Goal: Information Seeking & Learning: Learn about a topic

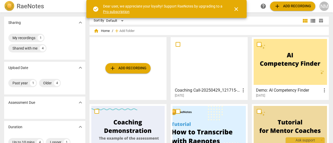
click at [202, 89] on h3 "Coaching Call-20250429_121715-Meeting Recording" at bounding box center [207, 90] width 65 height 6
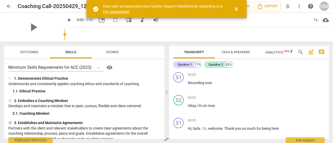
click at [157, 33] on input "range" at bounding box center [197, 34] width 264 height 17
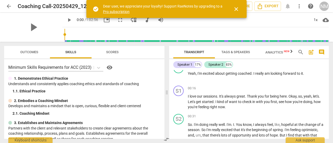
click at [114, 53] on span "Scores" at bounding box center [112, 52] width 12 height 4
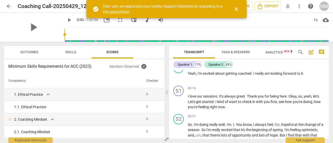
click at [114, 53] on span "Scores" at bounding box center [112, 52] width 12 height 4
click at [30, 53] on span "Outcomes" at bounding box center [29, 52] width 18 height 4
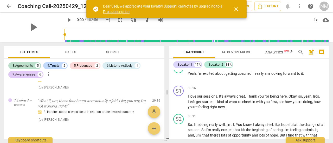
scroll to position [601, 0]
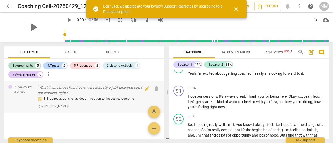
click at [45, 89] on p "What if, um, those four hours were actually a job? Like, you say, I'm not worki…" at bounding box center [92, 90] width 111 height 11
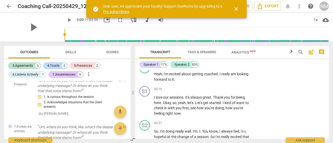
scroll to position [704, 0]
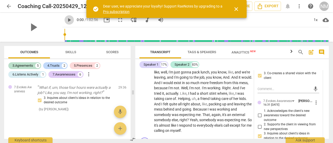
click at [66, 20] on span "play_arrow" at bounding box center [69, 20] width 6 height 6
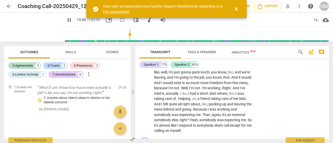
click at [125, 35] on input "range" at bounding box center [197, 34] width 264 height 17
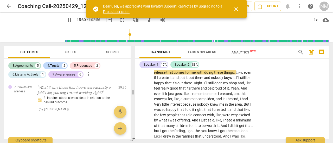
click at [235, 9] on span "close" at bounding box center [236, 9] width 6 height 6
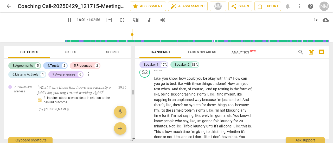
scroll to position [2739, 0]
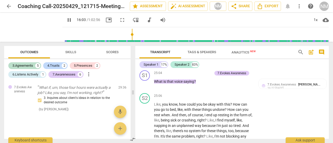
click at [66, 20] on span "pause" at bounding box center [69, 20] width 6 height 6
click at [140, 33] on input "range" at bounding box center [197, 34] width 264 height 17
click at [158, 32] on input "range" at bounding box center [197, 34] width 264 height 17
click at [166, 32] on input "range" at bounding box center [197, 34] width 264 height 17
click at [170, 33] on input "range" at bounding box center [197, 34] width 264 height 17
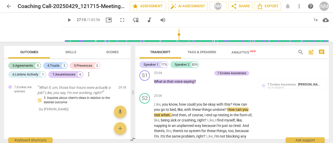
click at [175, 34] on input "range" at bounding box center [197, 34] width 264 height 17
click at [178, 35] on input "range" at bounding box center [197, 34] width 264 height 17
click at [66, 19] on span "play_arrow" at bounding box center [69, 20] width 6 height 6
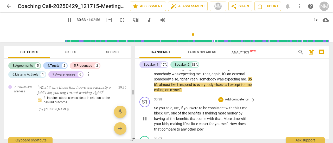
scroll to position [3197, 0]
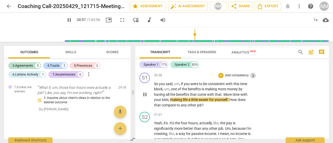
click at [252, 79] on span "keyboard_arrow_right" at bounding box center [253, 76] width 6 height 6
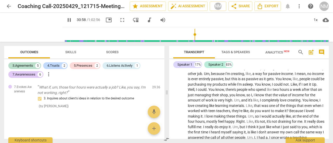
scroll to position [601, 0]
click at [66, 21] on span "pause" at bounding box center [69, 20] width 6 height 6
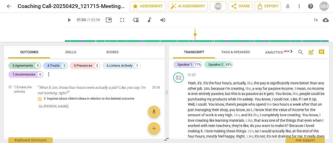
scroll to position [2592, 0]
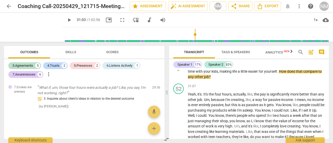
click at [294, 55] on div "+" at bounding box center [296, 52] width 5 height 5
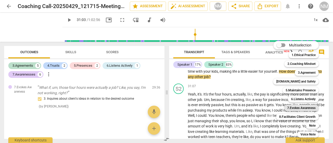
click at [292, 108] on b "7.Evokes Awareness" at bounding box center [301, 108] width 28 height 6
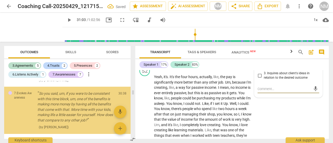
scroll to position [734, 0]
click at [66, 20] on span "play_arrow" at bounding box center [69, 20] width 6 height 6
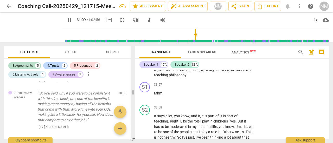
scroll to position [3426, 0]
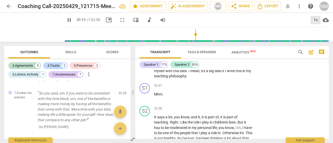
click at [317, 21] on div "1x" at bounding box center [316, 20] width 10 height 8
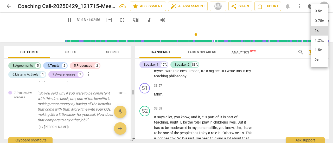
click at [319, 48] on li "1.5x" at bounding box center [319, 50] width 17 height 10
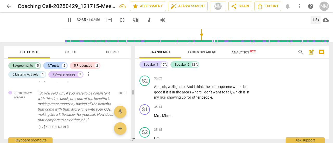
scroll to position [3365, 0]
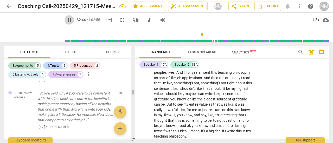
click at [66, 21] on span "pause" at bounding box center [69, 20] width 6 height 6
type input "1965"
